Goal: Task Accomplishment & Management: Manage account settings

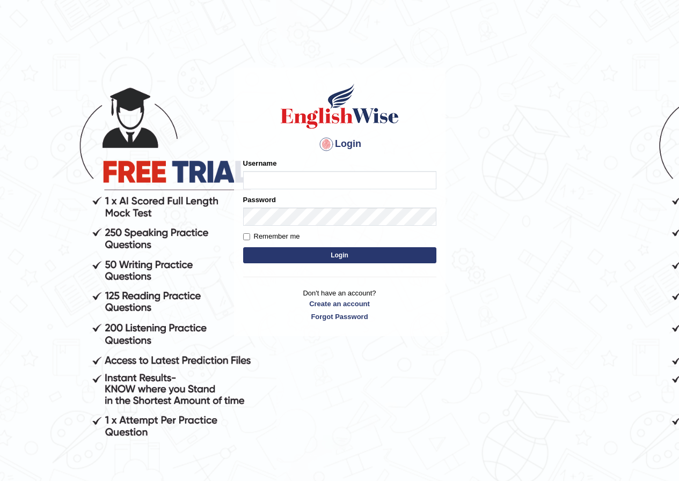
click at [299, 187] on input "Username" at bounding box center [339, 180] width 193 height 18
click at [303, 176] on input "Username" at bounding box center [339, 180] width 193 height 18
type input "alihasan"
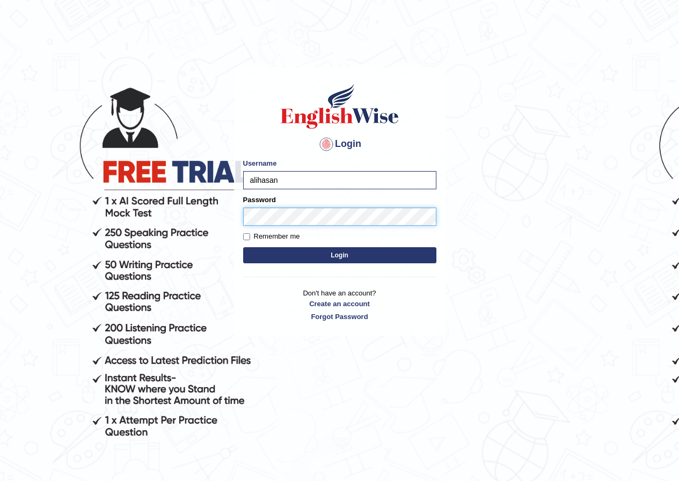
click at [243, 247] on button "Login" at bounding box center [339, 255] width 193 height 16
